Goal: Information Seeking & Learning: Understand process/instructions

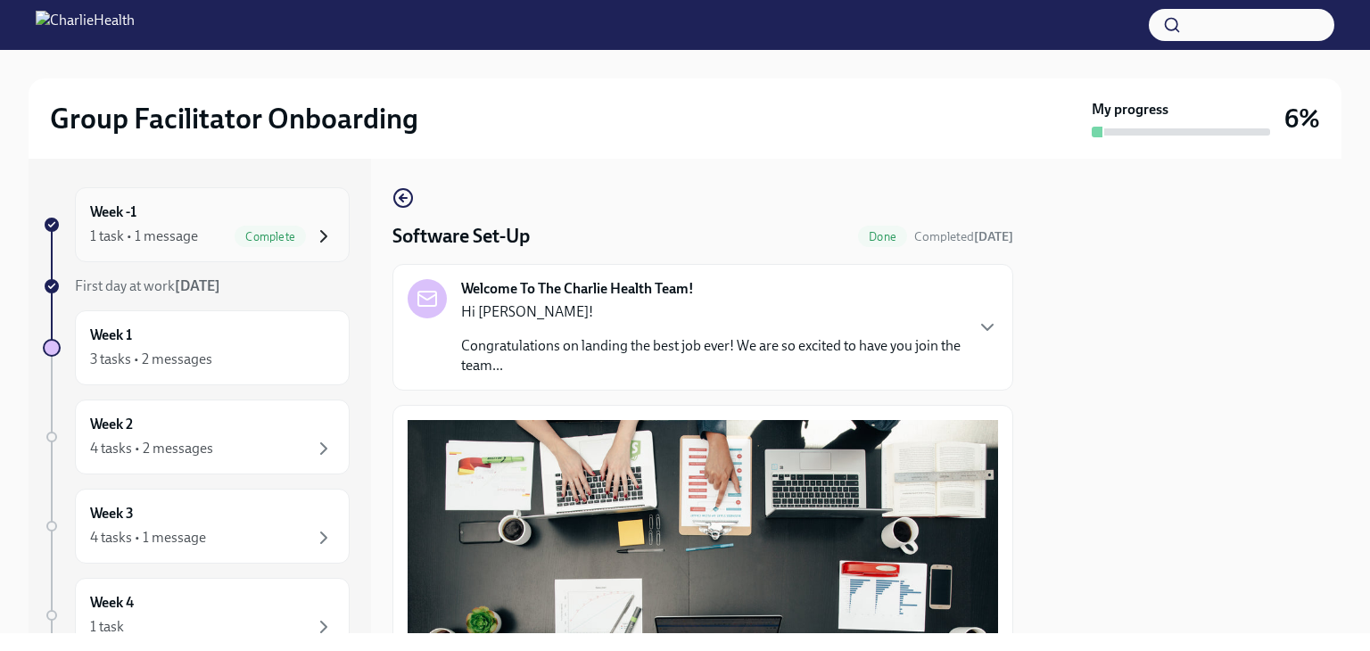
click at [314, 236] on icon "button" at bounding box center [323, 236] width 21 height 21
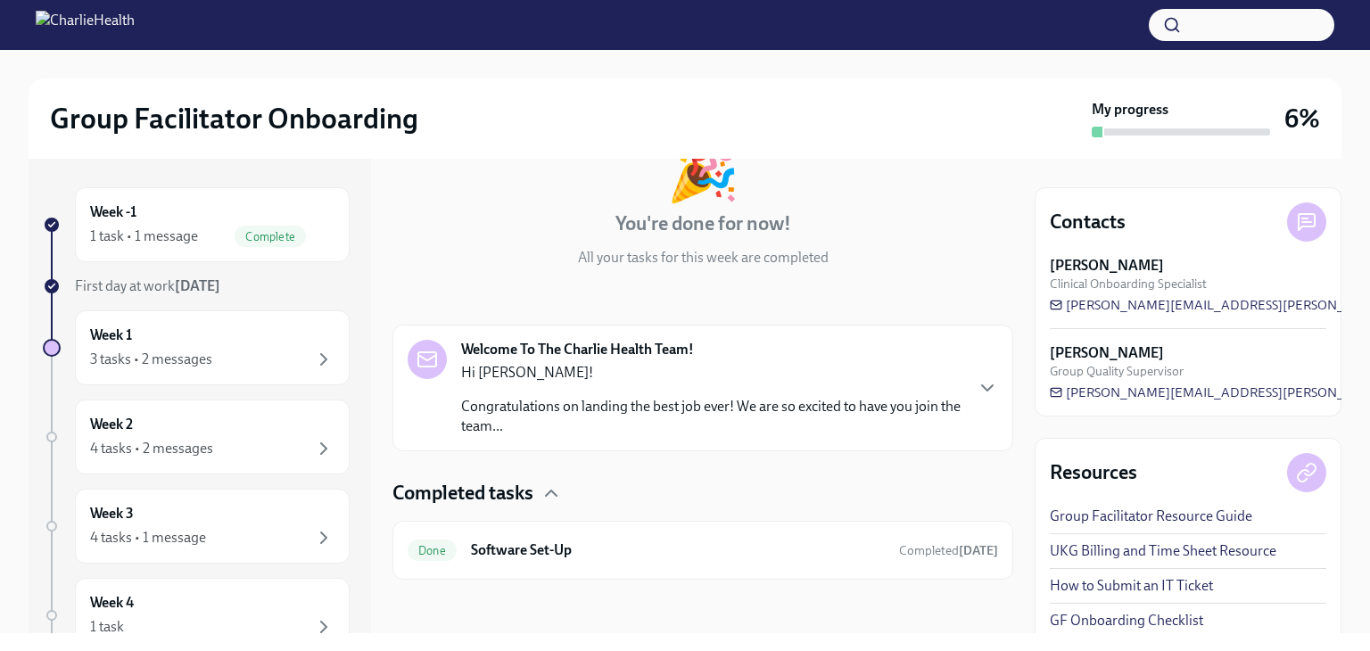
scroll to position [131, 0]
click at [313, 363] on icon "button" at bounding box center [323, 359] width 21 height 21
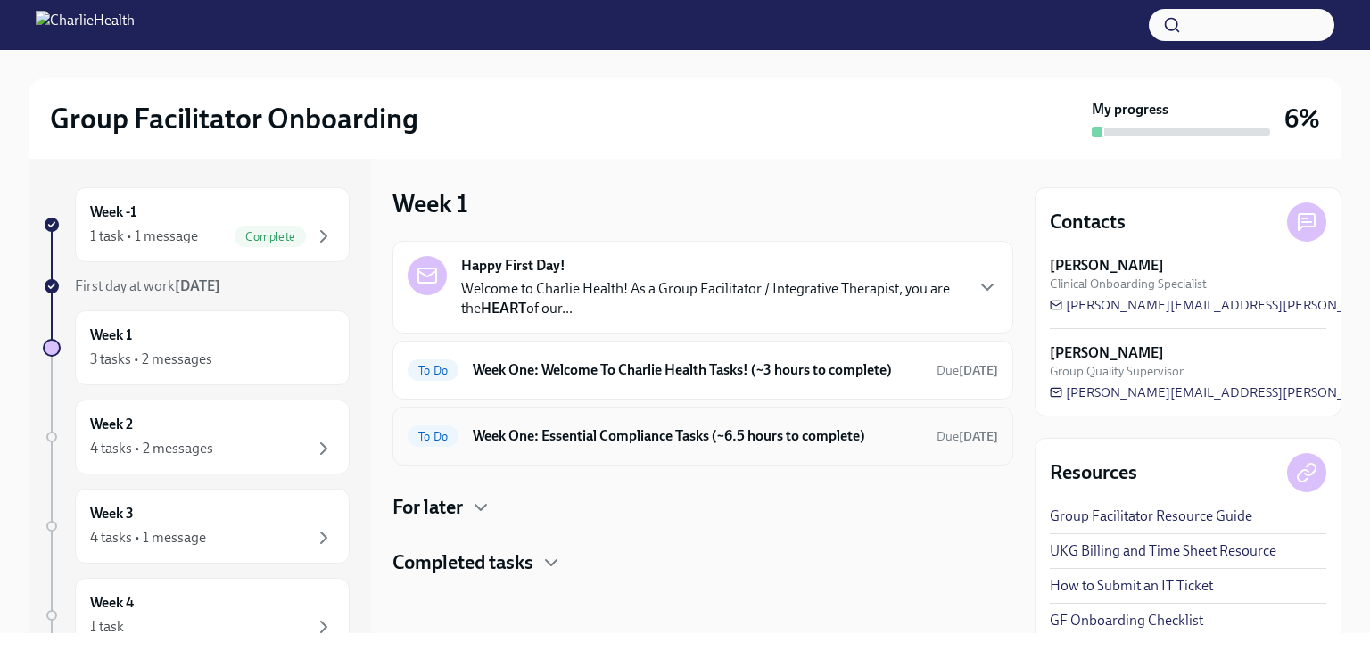
click at [672, 437] on h6 "Week One: Essential Compliance Tasks (~6.5 hours to complete)" at bounding box center [697, 436] width 449 height 20
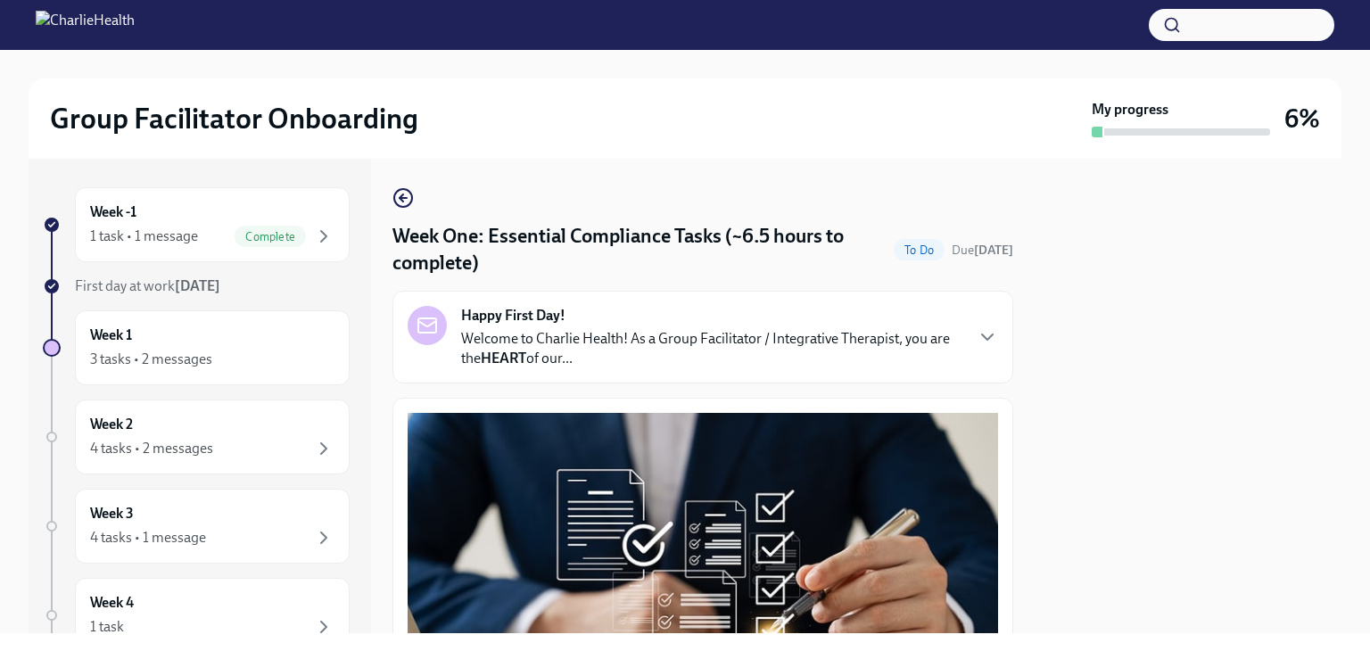
click at [867, 357] on p "Welcome to Charlie Health! As a Group Facilitator / Integrative Therapist, you …" at bounding box center [711, 348] width 501 height 39
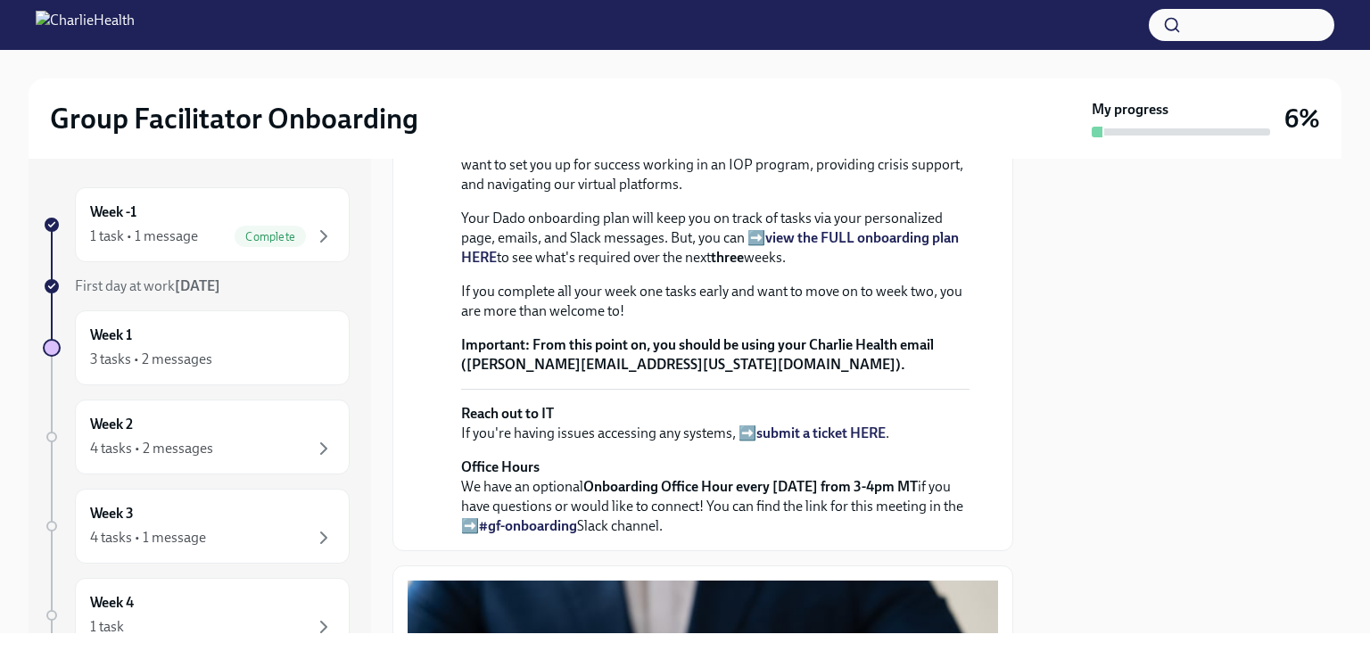
scroll to position [375, 0]
click at [824, 266] on strong "view the FULL onboarding plan HERE" at bounding box center [710, 247] width 498 height 37
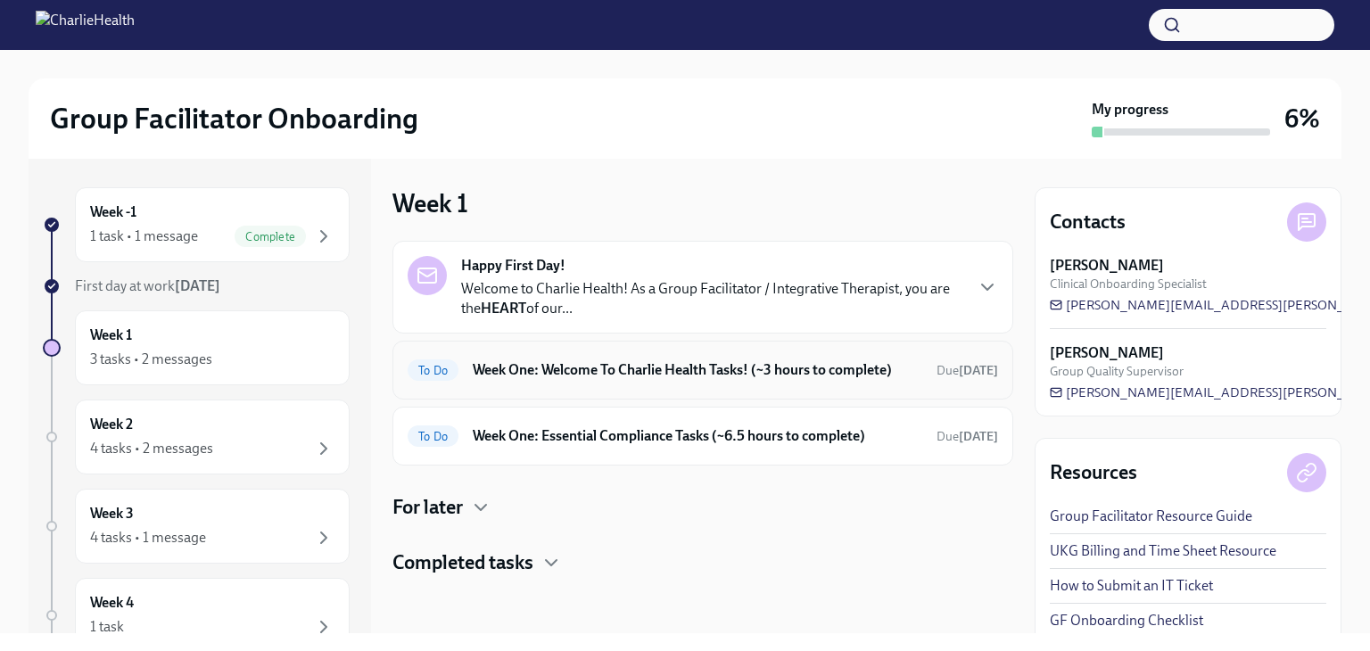
click at [752, 373] on h6 "Week One: Welcome To Charlie Health Tasks! (~3 hours to complete)" at bounding box center [697, 370] width 449 height 20
